Goal: Task Accomplishment & Management: Manage account settings

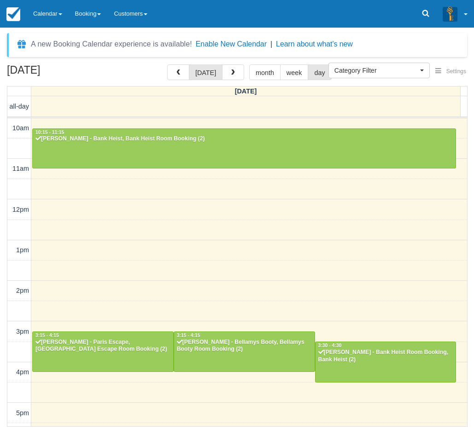
select select
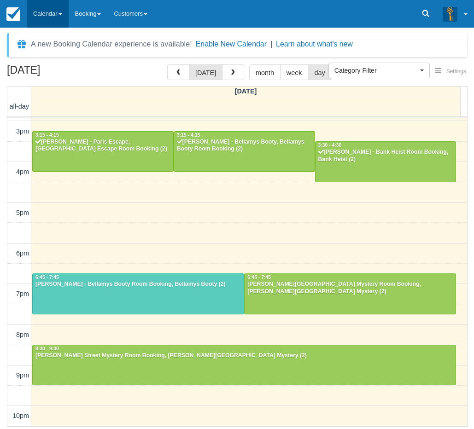
click at [53, 11] on link "Calendar" at bounding box center [48, 14] width 42 height 28
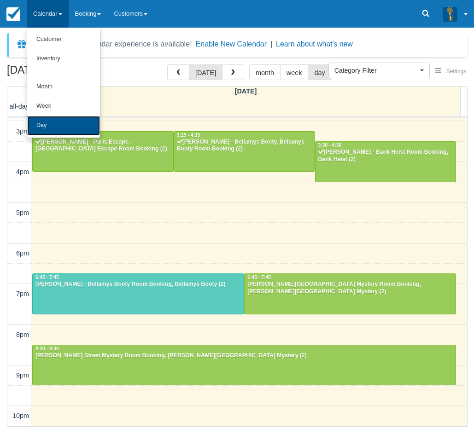
click at [54, 131] on link "Day" at bounding box center [63, 125] width 73 height 19
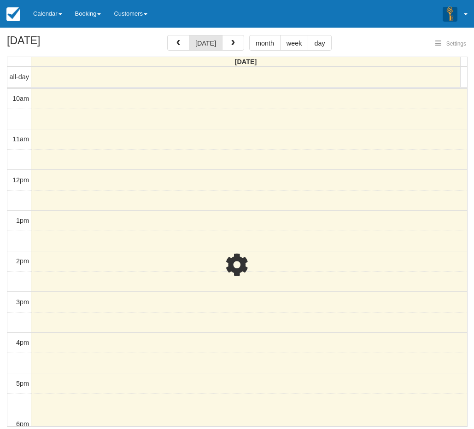
select select
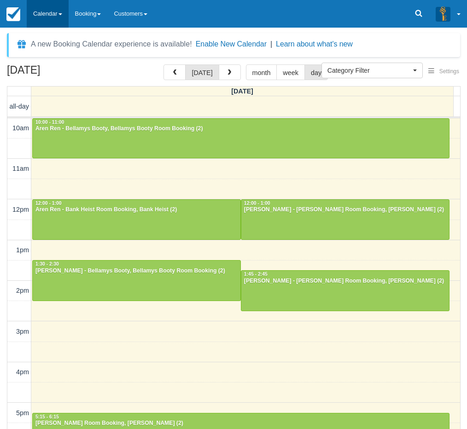
click at [45, 12] on link "Calendar" at bounding box center [48, 14] width 42 height 28
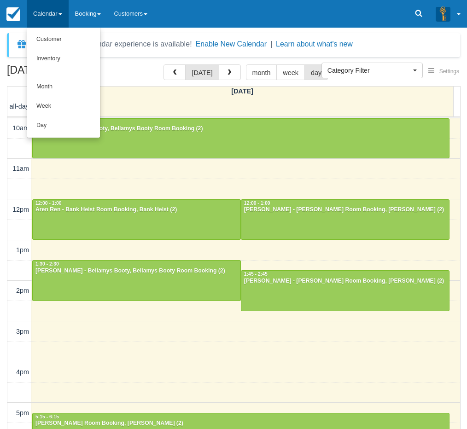
click at [45, 11] on link "Calendar" at bounding box center [48, 14] width 42 height 28
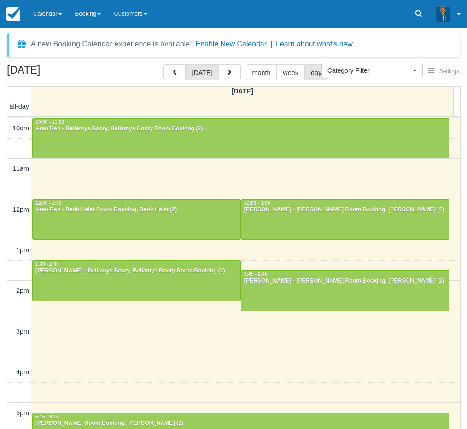
click at [4, 308] on div "September 21, 2025 today month week day Sunday all-day 10am 11am 12pm 1pm 2pm 3…" at bounding box center [233, 261] width 467 height 392
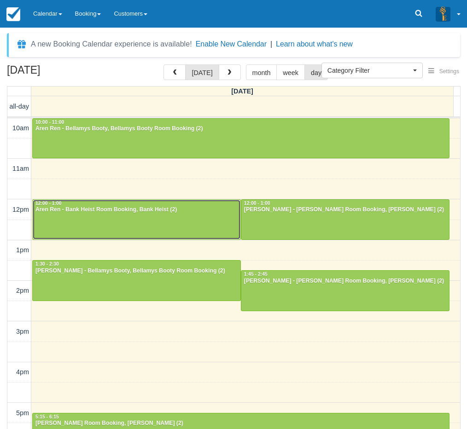
click at [79, 214] on div at bounding box center [137, 220] width 208 height 40
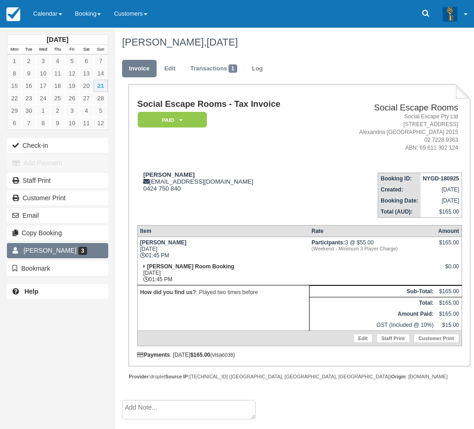
click at [78, 253] on span "3" at bounding box center [82, 251] width 9 height 8
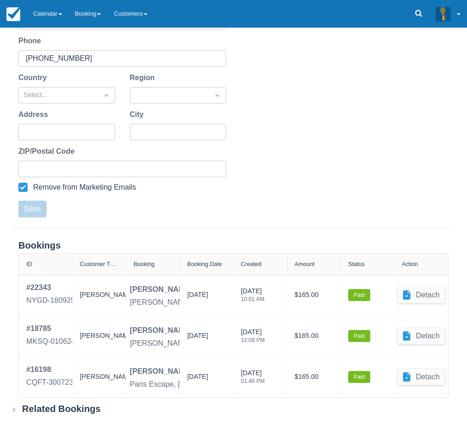
scroll to position [201, 0]
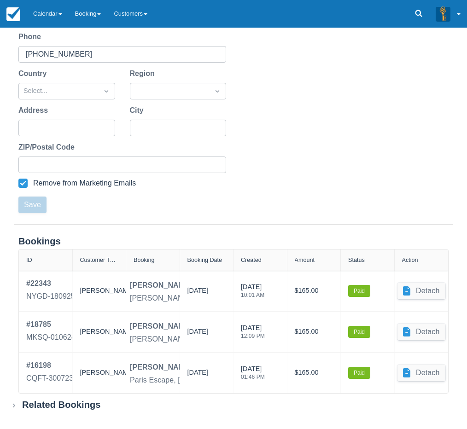
click at [50, 404] on div "Related Bookings" at bounding box center [61, 405] width 79 height 12
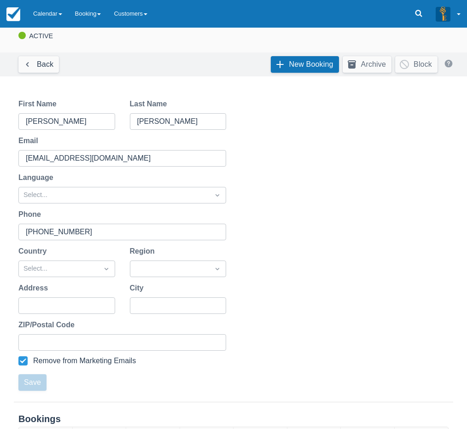
scroll to position [247, 0]
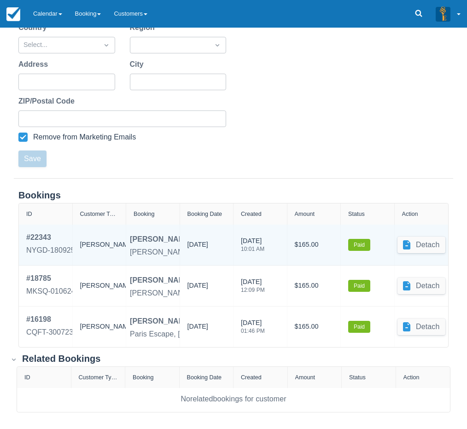
click at [141, 238] on div "[PERSON_NAME]" at bounding box center [161, 239] width 62 height 11
drag, startPoint x: 141, startPoint y: 238, endPoint x: 168, endPoint y: 240, distance: 27.7
click at [168, 240] on div "[PERSON_NAME]" at bounding box center [161, 239] width 62 height 11
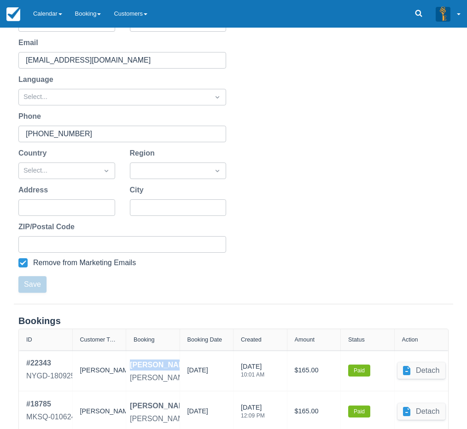
scroll to position [0, 0]
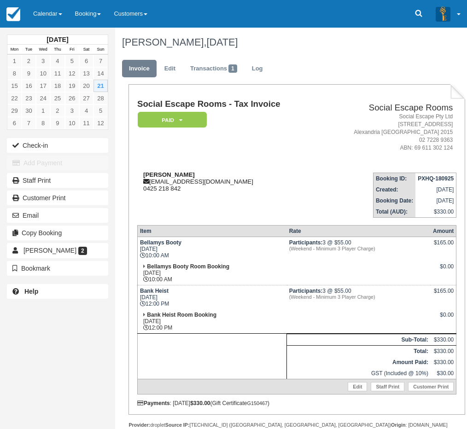
click at [149, 174] on strong "Aren Ren" at bounding box center [169, 174] width 52 height 7
drag, startPoint x: 149, startPoint y: 174, endPoint x: 163, endPoint y: 174, distance: 13.8
click at [163, 174] on strong "Aren Ren" at bounding box center [169, 174] width 52 height 7
copy strong "Aren Ren"
click at [262, 154] on td "Social Escape Rooms - Tax Invoice Paid   Pending Reserved Deposit Blocked for C…" at bounding box center [228, 132] width 183 height 65
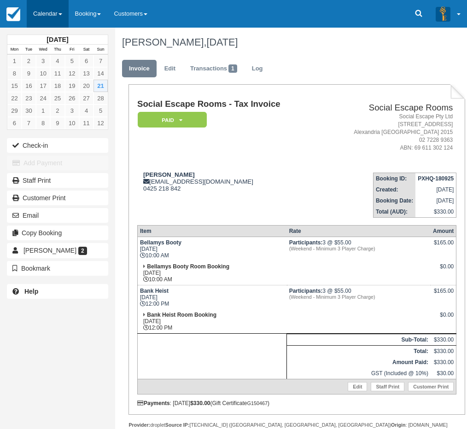
click at [42, 16] on link "Calendar" at bounding box center [48, 14] width 42 height 28
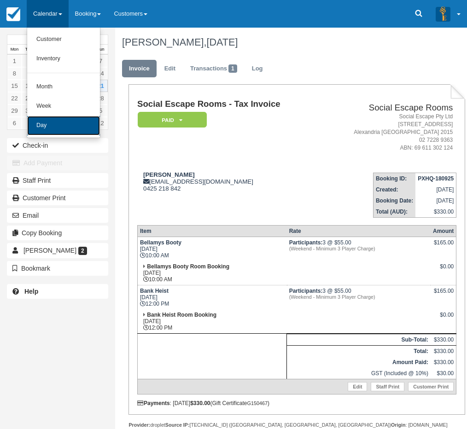
click at [55, 125] on link "Day" at bounding box center [63, 125] width 73 height 19
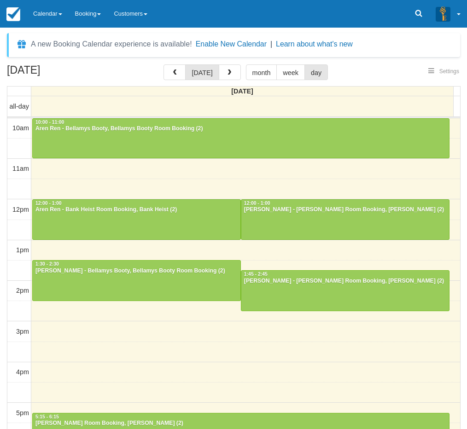
select select
click at [40, 14] on link "Calendar" at bounding box center [48, 14] width 42 height 28
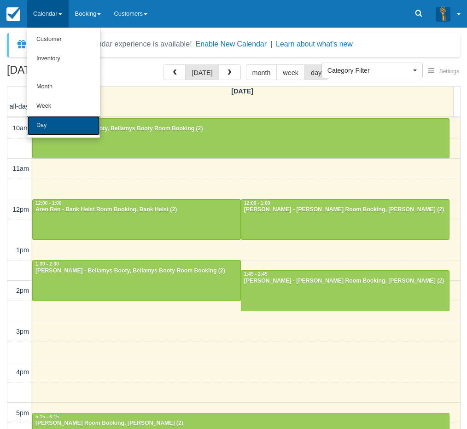
click at [58, 120] on link "Day" at bounding box center [63, 125] width 73 height 19
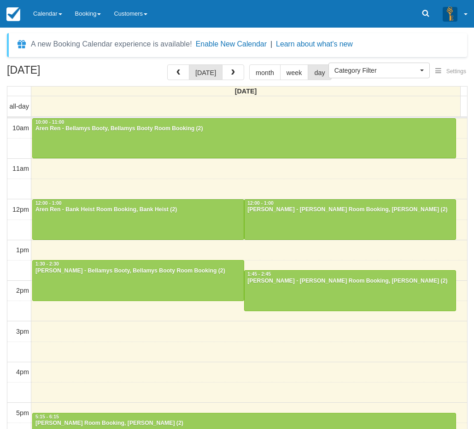
select select
